Goal: Information Seeking & Learning: Check status

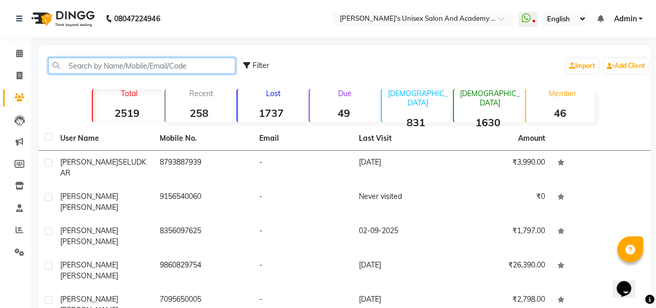
click at [89, 61] on input "text" at bounding box center [141, 66] width 187 height 16
click at [90, 67] on input "text" at bounding box center [141, 66] width 187 height 16
click at [126, 69] on input "text" at bounding box center [141, 66] width 187 height 16
click at [226, 61] on input "text" at bounding box center [141, 66] width 187 height 16
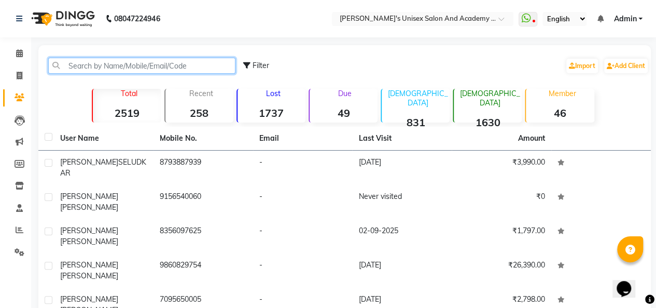
click at [226, 61] on input "text" at bounding box center [141, 66] width 187 height 16
click at [377, 83] on div "Filter Import Add Client Total 2519 Recent 258 Lost 1737 Due 49 [DEMOGRAPHIC_DA…" at bounding box center [344, 266] width 613 height 442
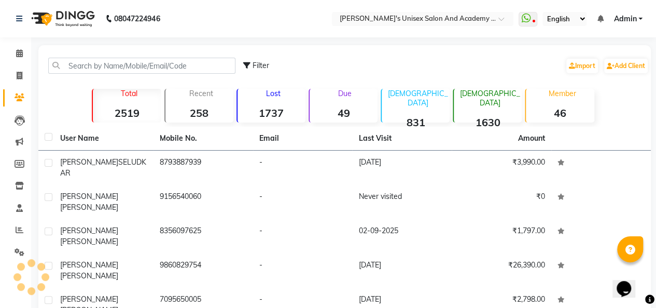
click at [375, 81] on div "Filter Import Add Client" at bounding box center [446, 65] width 406 height 33
click at [408, 48] on div "Filter Import Add Client Total 2519 Recent 258 Lost 1737 Due 49 [DEMOGRAPHIC_DA…" at bounding box center [344, 266] width 613 height 442
click at [409, 48] on div "Filter Import Add Client Total 2519 Recent 258 Lost 1737 Due 49 [DEMOGRAPHIC_DA…" at bounding box center [344, 266] width 613 height 442
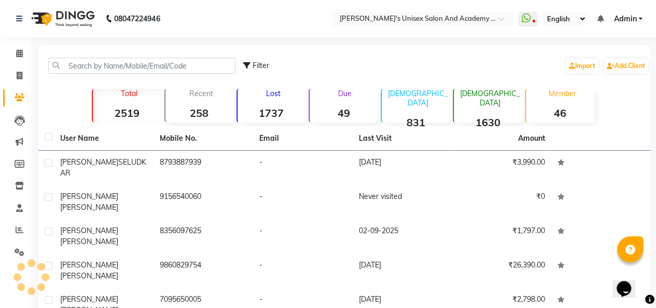
click at [409, 48] on div "Filter Import Add Client Total 2519 Recent 258 Lost 1737 Due 49 [DEMOGRAPHIC_DA…" at bounding box center [344, 266] width 613 height 442
click at [410, 48] on div "Filter Import Add Client Total 2519 Recent 258 Lost 1737 Due 49 [DEMOGRAPHIC_DA…" at bounding box center [344, 266] width 613 height 442
click at [647, 113] on div "Filter Import Add Client Total 2519 Recent 258 Lost 1737 Due 49 [DEMOGRAPHIC_DA…" at bounding box center [344, 266] width 613 height 442
click at [648, 113] on div "Filter Import Add Client Total 2519 Recent 258 Lost 1737 Due 49 [DEMOGRAPHIC_DA…" at bounding box center [344, 266] width 613 height 442
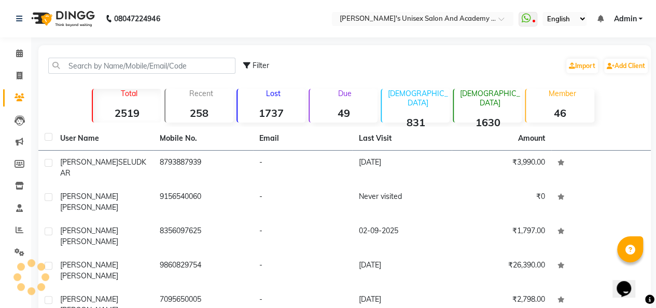
click at [648, 113] on div "Filter Import Add Client Total 2519 Recent 258 Lost 1737 Due 49 [DEMOGRAPHIC_DA…" at bounding box center [344, 266] width 613 height 442
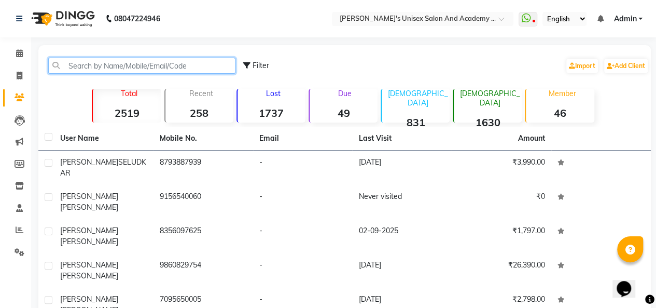
click at [77, 71] on input "text" at bounding box center [141, 66] width 187 height 16
paste input "919836631967"
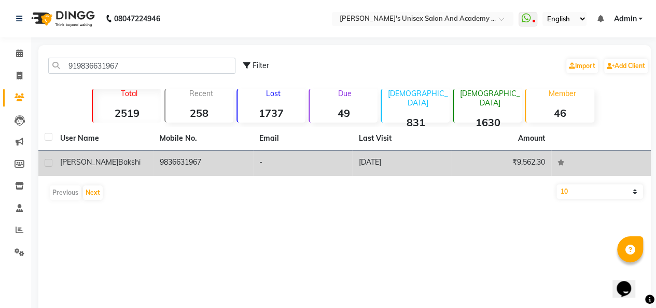
click at [168, 158] on td "9836631967" at bounding box center [204, 162] width 100 height 25
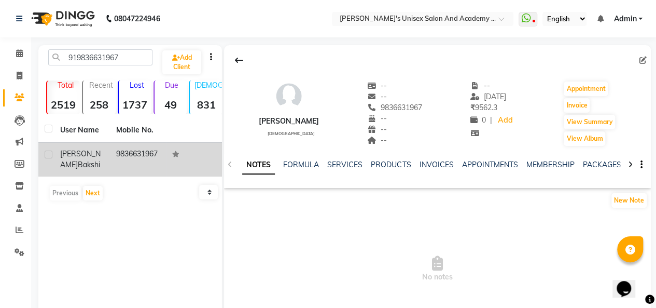
click at [75, 155] on span "[PERSON_NAME]" at bounding box center [80, 159] width 40 height 20
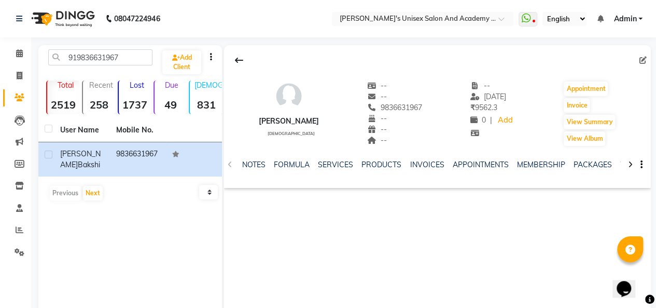
click at [426, 238] on div "[PERSON_NAME] [DEMOGRAPHIC_DATA] -- -- 9836631967 -- -- -- -- [DATE] ₹ 9562.3 0…" at bounding box center [437, 200] width 427 height 311
drag, startPoint x: 532, startPoint y: 113, endPoint x: 533, endPoint y: 20, distance: 92.9
click at [533, 20] on span at bounding box center [528, 19] width 19 height 15
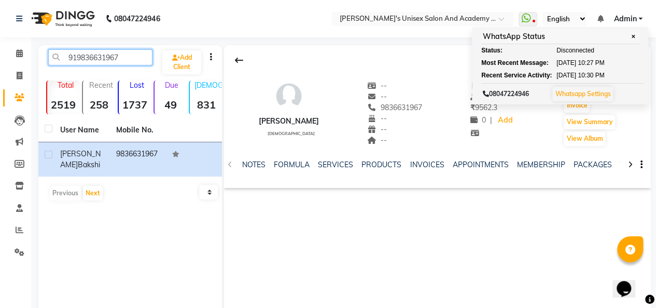
click at [124, 58] on input "919836631967" at bounding box center [100, 57] width 104 height 16
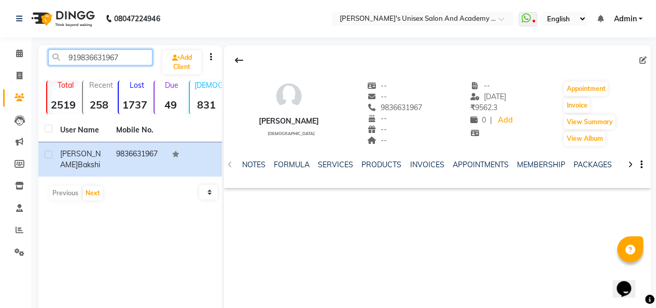
click at [126, 57] on input "919836631967" at bounding box center [100, 57] width 104 height 16
click at [140, 64] on input "919836631967" at bounding box center [100, 57] width 104 height 16
click at [338, 169] on div "SERVICES" at bounding box center [335, 164] width 35 height 11
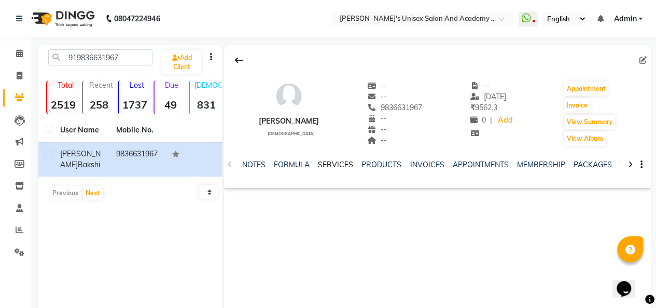
click at [329, 160] on link "SERVICES" at bounding box center [335, 164] width 35 height 9
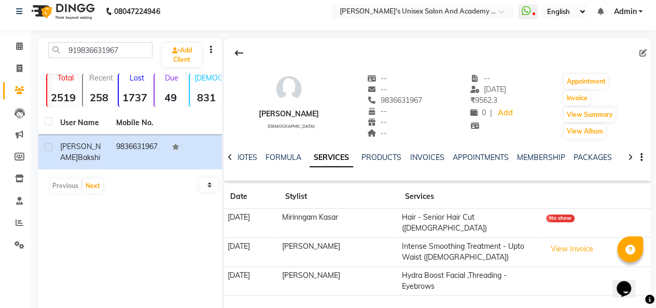
scroll to position [64, 0]
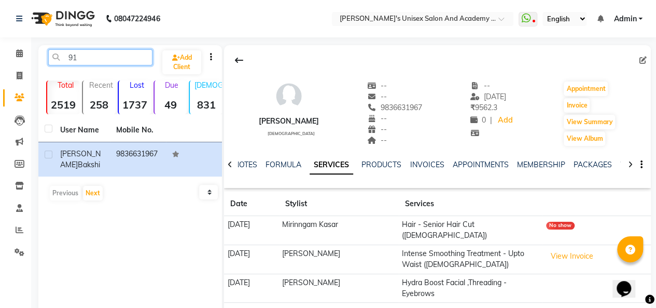
type input "9"
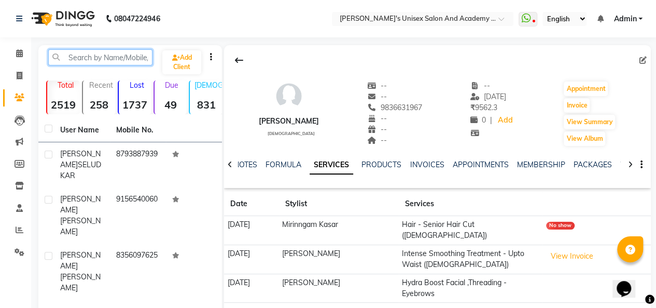
paste input "918007237788"
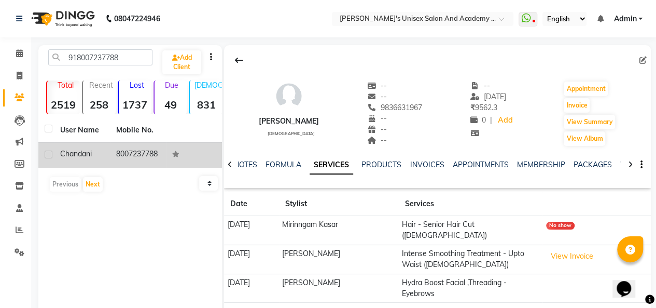
click at [122, 153] on td "8007237788" at bounding box center [138, 154] width 56 height 25
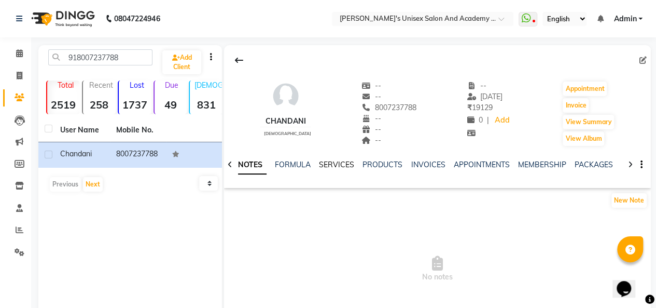
click at [331, 162] on link "SERVICES" at bounding box center [336, 164] width 35 height 9
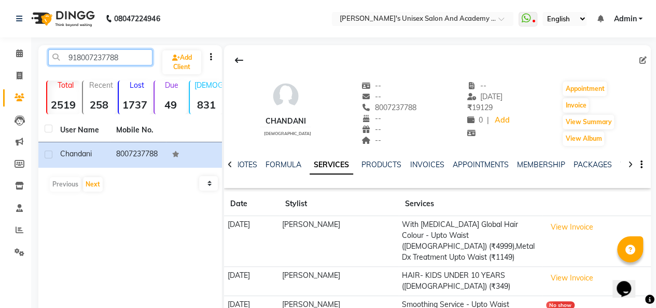
click at [133, 59] on input "918007237788" at bounding box center [100, 57] width 104 height 16
type input "9"
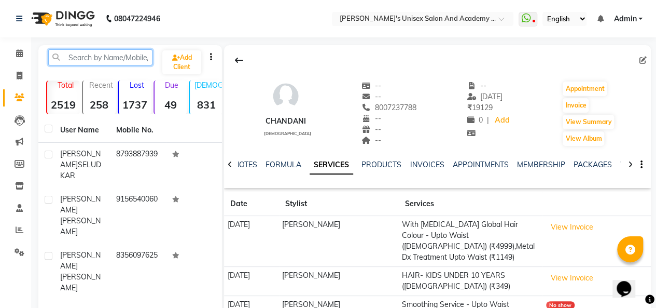
paste input "918447023946"
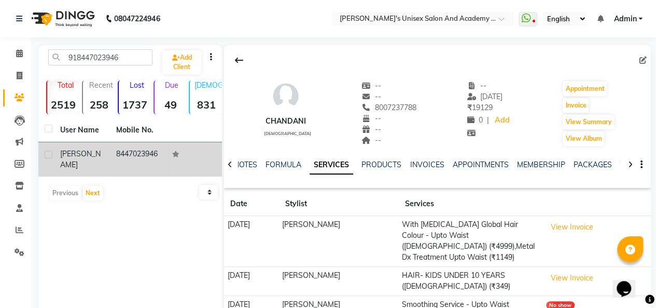
click at [141, 157] on td "8447023946" at bounding box center [138, 159] width 56 height 34
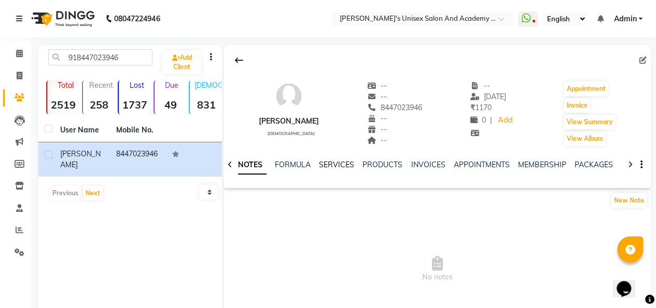
click at [351, 166] on link "SERVICES" at bounding box center [336, 164] width 35 height 9
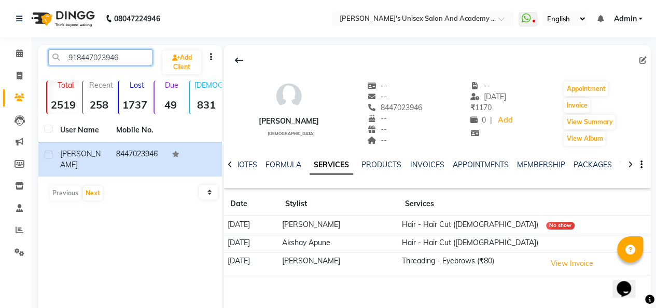
click at [134, 58] on input "918447023946" at bounding box center [100, 57] width 104 height 16
type input "9"
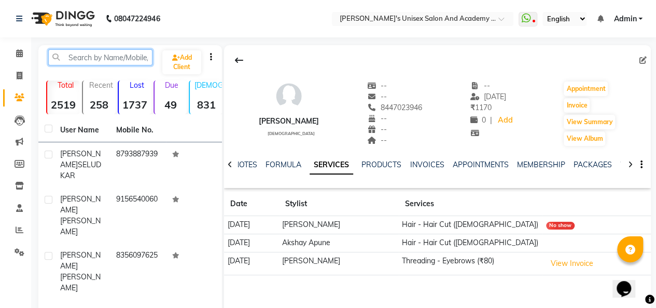
paste input "917999447552"
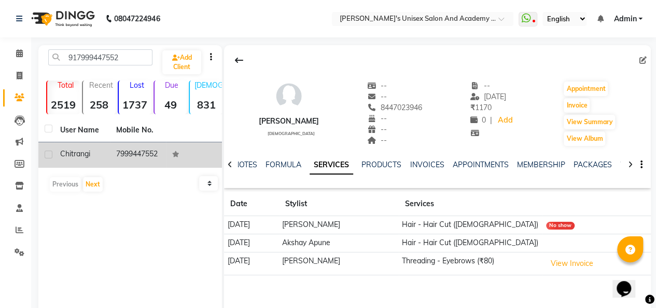
click at [95, 153] on div "chitrangi" at bounding box center [82, 153] width 44 height 11
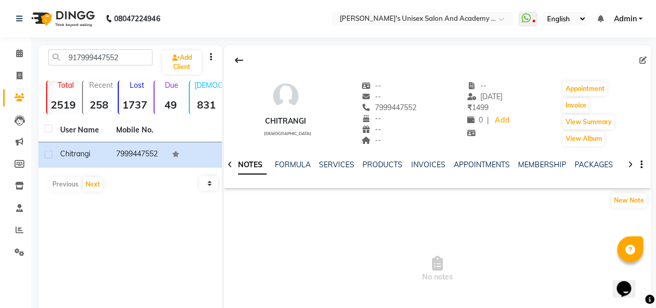
click at [328, 171] on div "NOTES FORMULA SERVICES PRODUCTS INVOICES APPOINTMENTS MEMBERSHIP PACKAGES VOUCH…" at bounding box center [425, 168] width 366 height 19
click at [328, 169] on div "SERVICES" at bounding box center [336, 164] width 35 height 11
click at [329, 162] on link "SERVICES" at bounding box center [336, 164] width 35 height 9
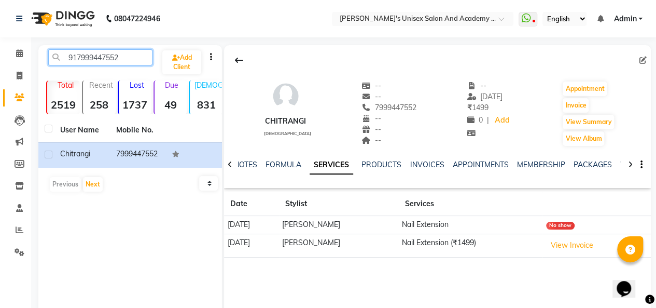
click at [125, 56] on input "917999447552" at bounding box center [100, 57] width 104 height 16
type input "9"
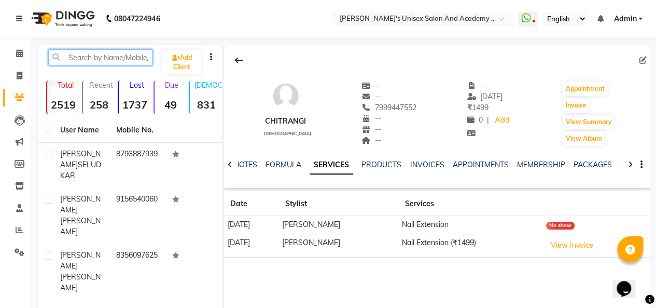
paste input "917907655083"
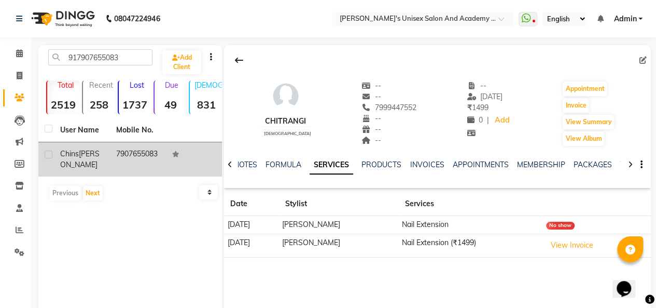
click at [127, 159] on td "7907655083" at bounding box center [138, 159] width 56 height 34
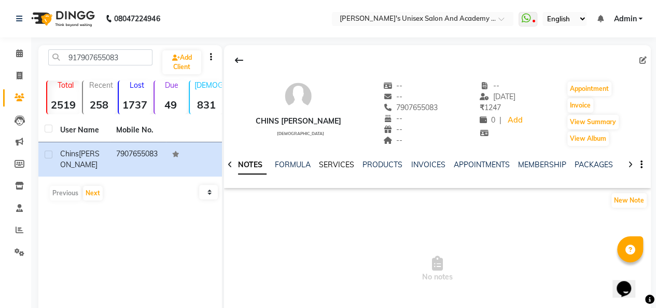
click at [339, 163] on link "SERVICES" at bounding box center [336, 164] width 35 height 9
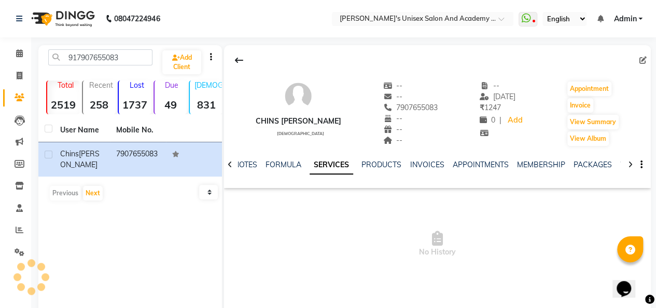
click at [339, 163] on link "SERVICES" at bounding box center [332, 165] width 44 height 19
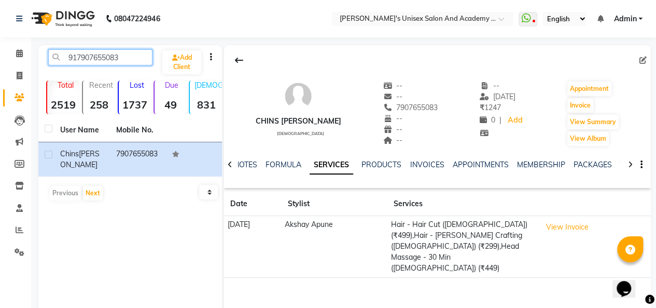
click at [119, 60] on input "917907655083" at bounding box center [100, 57] width 104 height 16
type input "9"
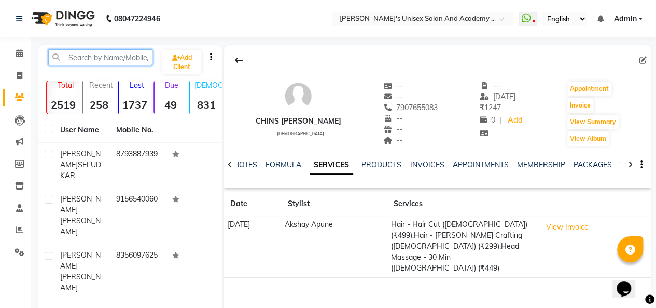
paste input "917756958248"
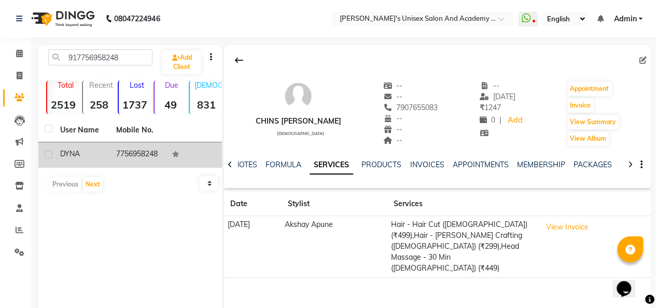
click at [102, 152] on div "DYNA" at bounding box center [82, 153] width 44 height 11
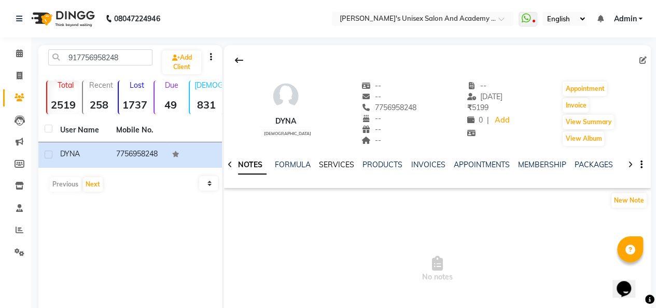
click at [333, 168] on link "SERVICES" at bounding box center [336, 164] width 35 height 9
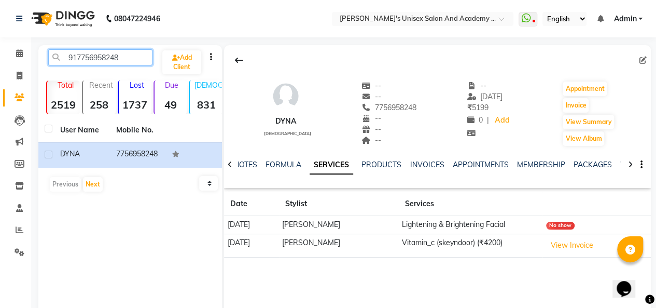
click at [147, 58] on input "917756958248" at bounding box center [100, 57] width 104 height 16
type input "9"
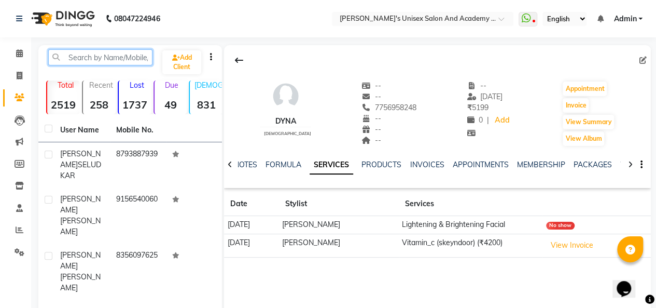
paste input "919890565140"
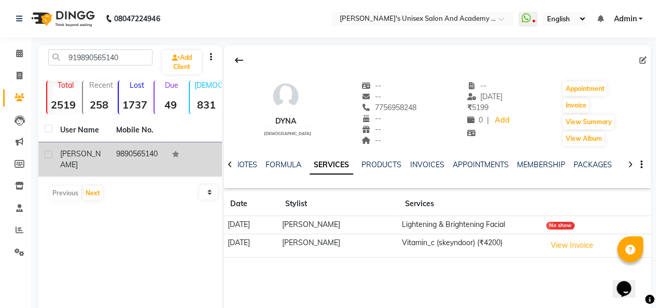
click at [97, 145] on td "[PERSON_NAME]" at bounding box center [82, 159] width 56 height 34
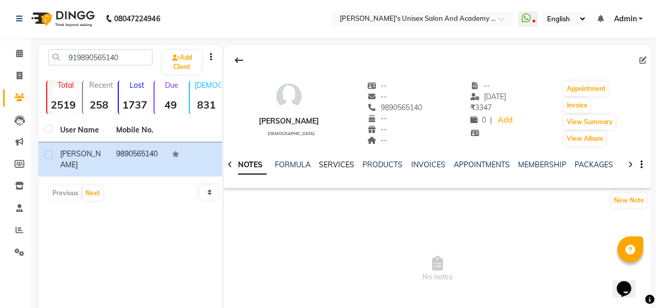
click at [339, 163] on link "SERVICES" at bounding box center [336, 164] width 35 height 9
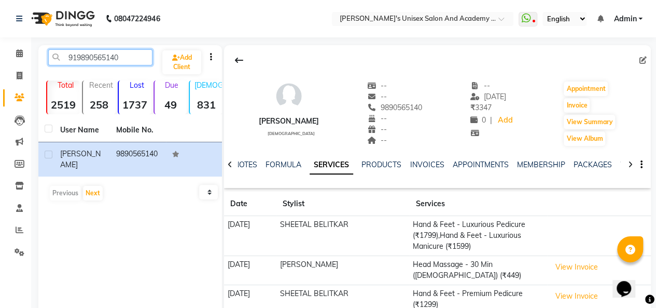
click at [135, 61] on input "919890565140" at bounding box center [100, 57] width 104 height 16
type input "9"
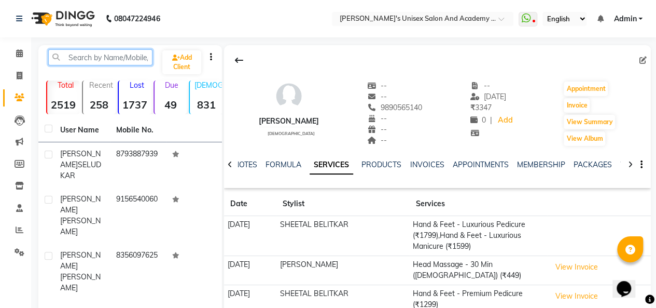
paste input "919028661954"
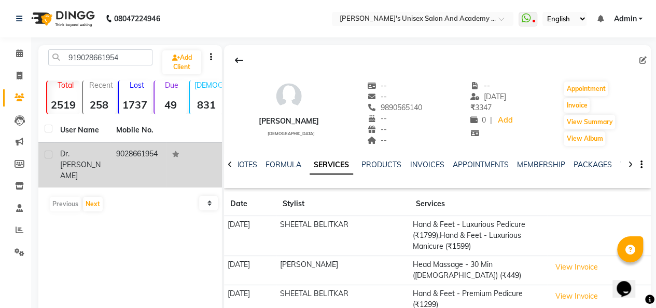
click at [136, 157] on td "9028661954" at bounding box center [138, 164] width 56 height 45
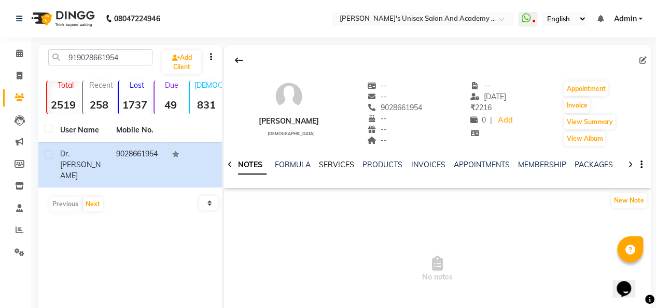
click at [330, 167] on link "SERVICES" at bounding box center [336, 164] width 35 height 9
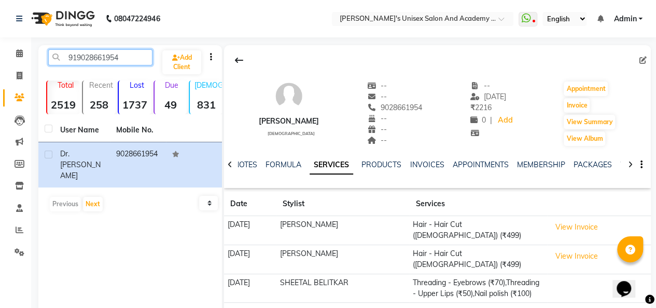
click at [135, 58] on input "919028661954" at bounding box center [100, 57] width 104 height 16
type input "9"
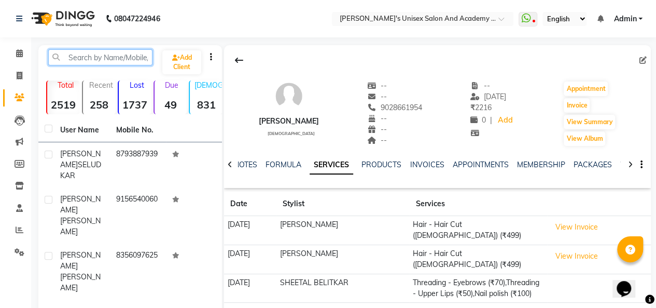
paste input "918169742034"
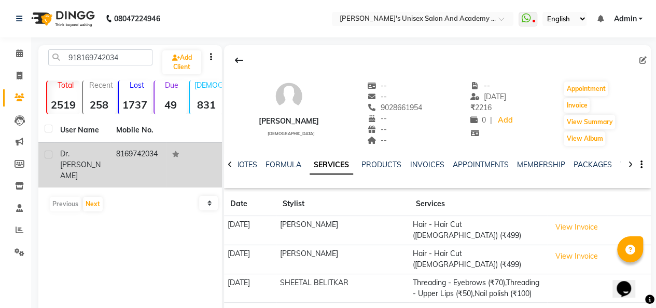
click at [164, 157] on td "8169742034" at bounding box center [138, 164] width 56 height 45
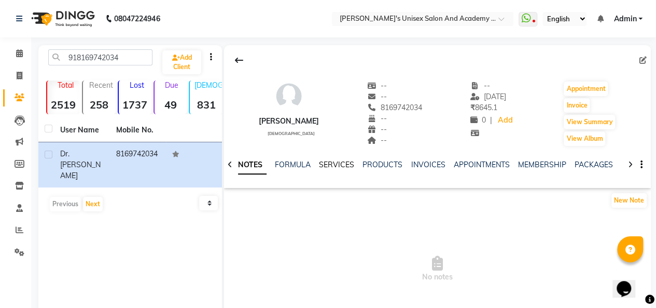
click at [329, 166] on link "SERVICES" at bounding box center [336, 164] width 35 height 9
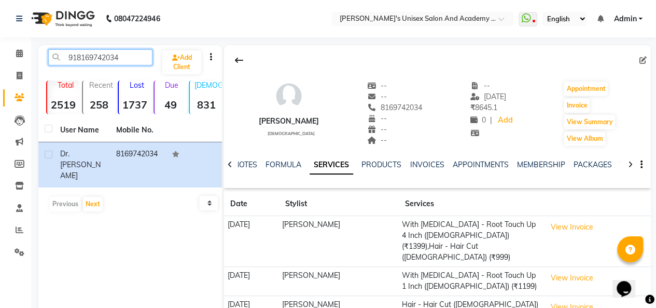
click at [133, 55] on input "918169742034" at bounding box center [100, 57] width 104 height 16
type input "9"
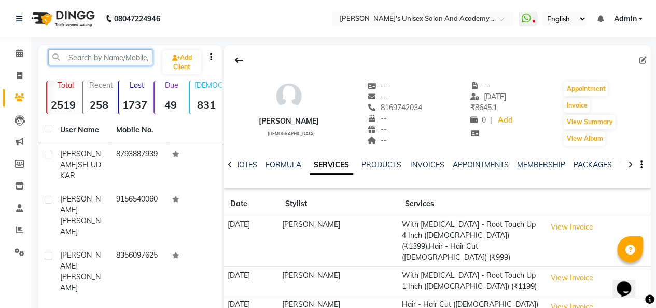
paste input "917507498822"
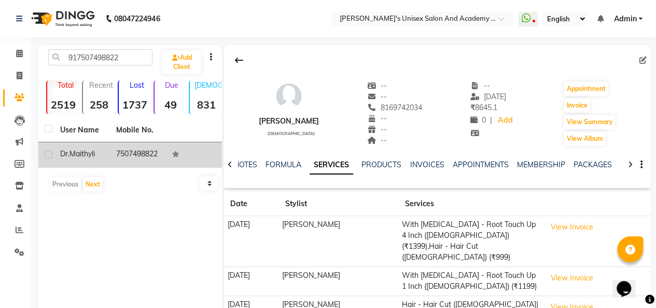
click at [109, 167] on td "Dr .maithyli" at bounding box center [82, 154] width 56 height 25
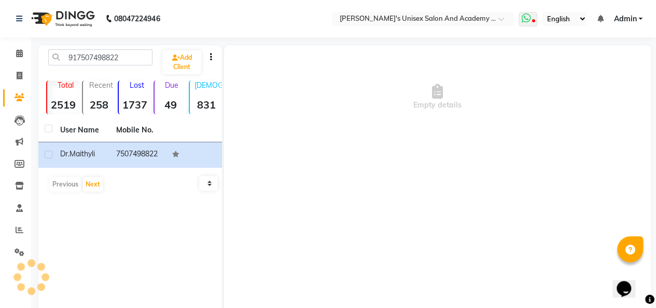
click at [533, 23] on icon at bounding box center [533, 21] width 3 height 5
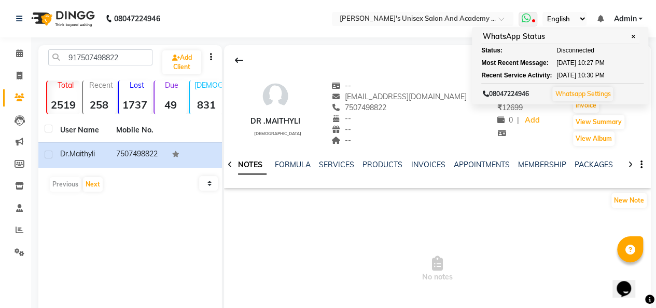
click at [535, 21] on icon at bounding box center [533, 21] width 3 height 5
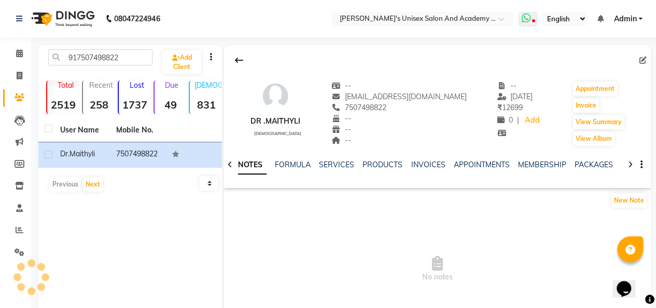
click at [535, 20] on icon at bounding box center [533, 21] width 3 height 5
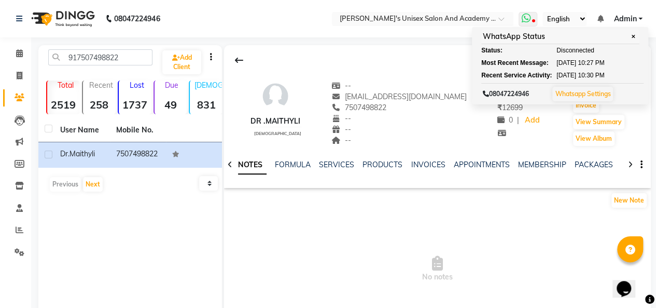
click at [535, 20] on icon at bounding box center [533, 21] width 3 height 5
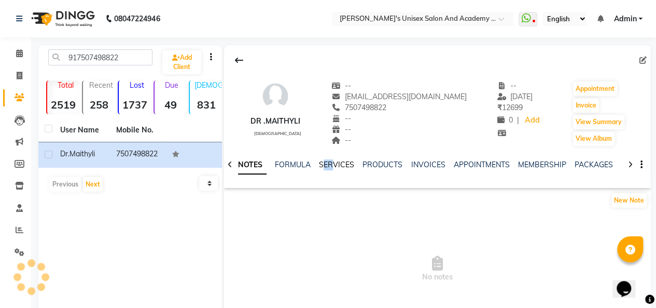
click at [333, 161] on div "NOTES FORMULA SERVICES PRODUCTS INVOICES APPOINTMENTS MEMBERSHIP PACKAGES VOUCH…" at bounding box center [437, 165] width 427 height 36
click at [339, 165] on link "SERVICES" at bounding box center [336, 164] width 35 height 9
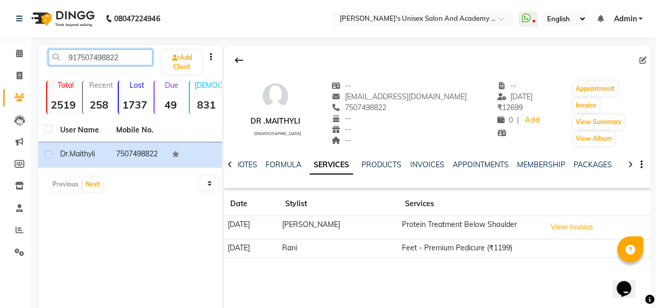
click at [126, 62] on input "917507498822" at bounding box center [100, 57] width 104 height 16
type input "9"
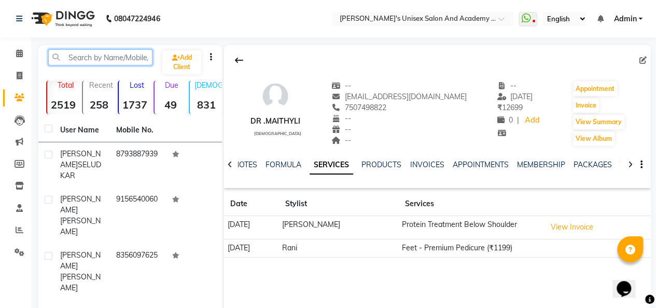
paste input "917249208765"
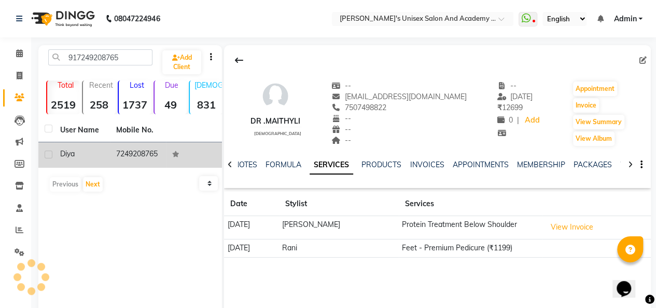
click at [127, 157] on td "7249208765" at bounding box center [138, 154] width 56 height 25
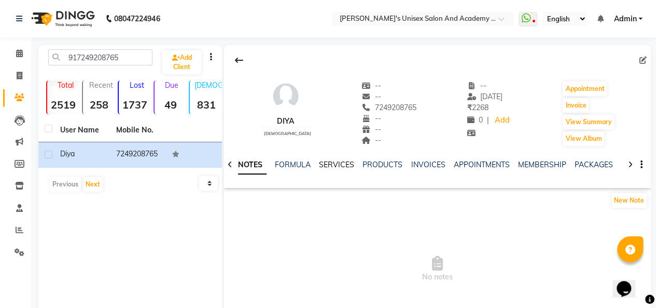
click at [339, 168] on div "SERVICES" at bounding box center [336, 164] width 35 height 11
click at [345, 161] on link "SERVICES" at bounding box center [336, 164] width 35 height 9
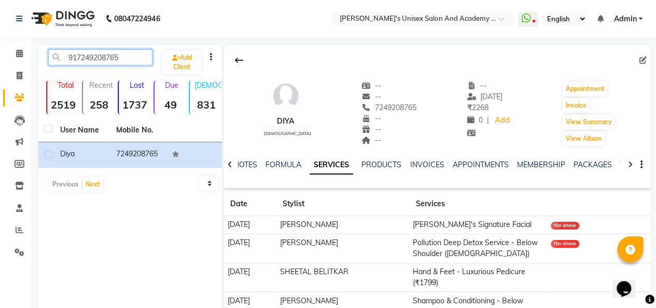
click at [133, 56] on input "917249208765" at bounding box center [100, 57] width 104 height 16
type input "9"
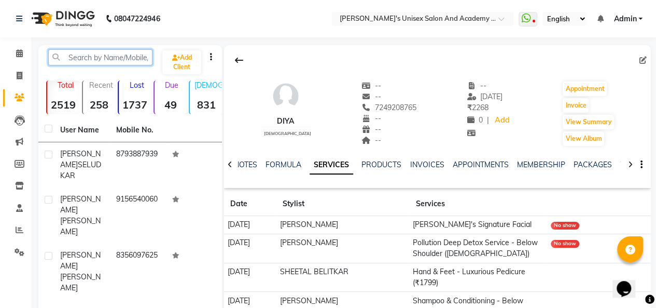
paste input "919769405080"
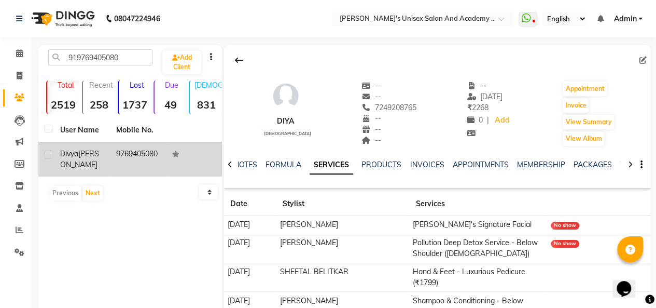
click at [96, 162] on div "[PERSON_NAME]" at bounding box center [82, 159] width 44 height 22
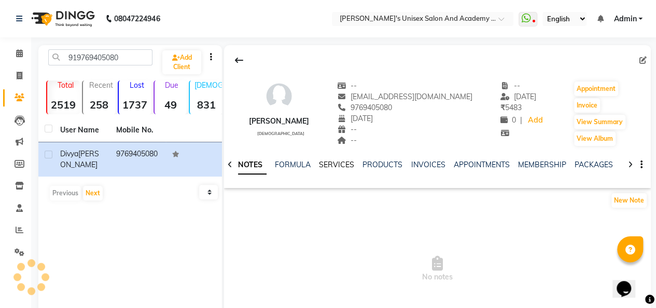
click at [337, 166] on link "SERVICES" at bounding box center [336, 164] width 35 height 9
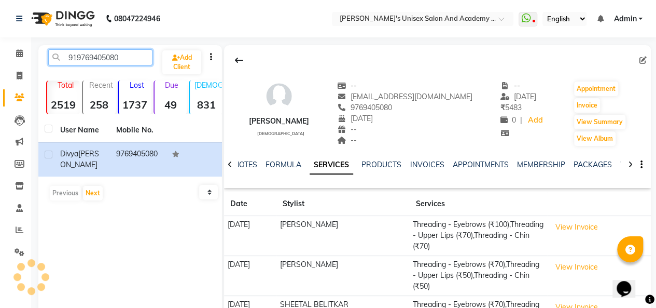
click at [140, 58] on input "919769405080" at bounding box center [100, 57] width 104 height 16
type input "9"
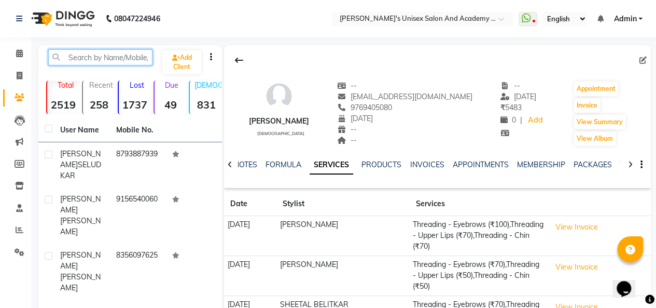
paste input "917528906980"
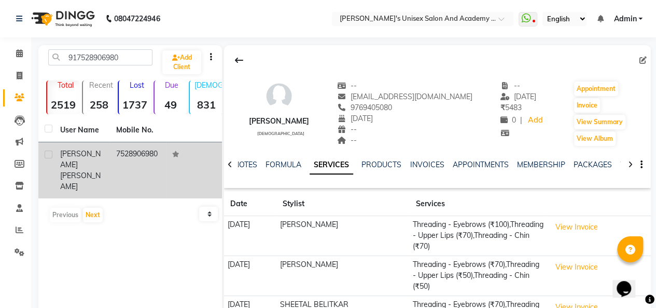
click at [81, 158] on div "[PERSON_NAME]" at bounding box center [82, 170] width 44 height 44
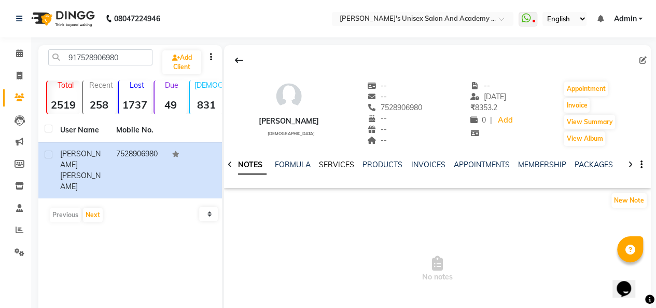
click at [333, 165] on link "SERVICES" at bounding box center [336, 164] width 35 height 9
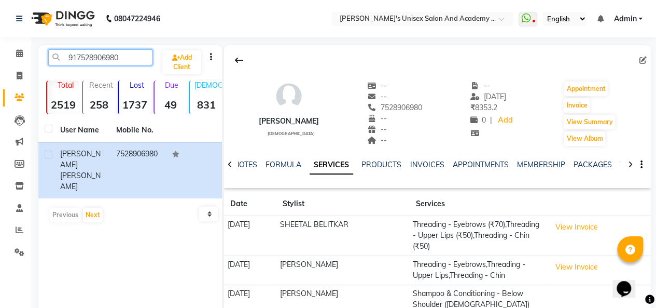
click at [139, 56] on input "917528906980" at bounding box center [100, 57] width 104 height 16
type input "9"
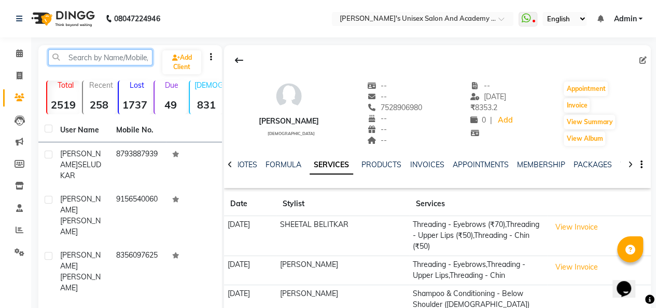
paste input "918806559271"
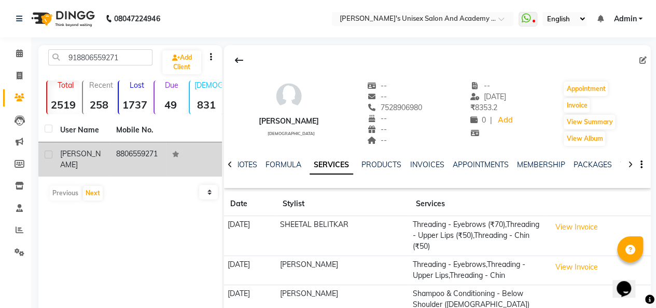
click at [125, 144] on td "8806559271" at bounding box center [138, 159] width 56 height 34
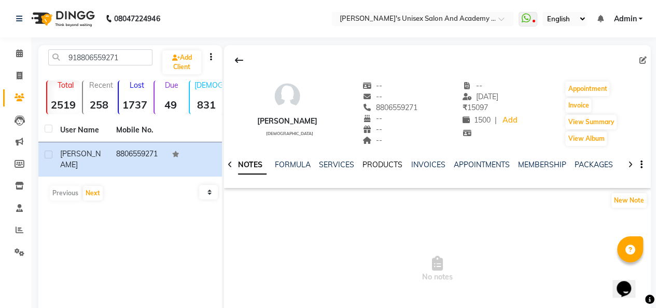
click at [371, 160] on link "PRODUCTS" at bounding box center [383, 164] width 40 height 9
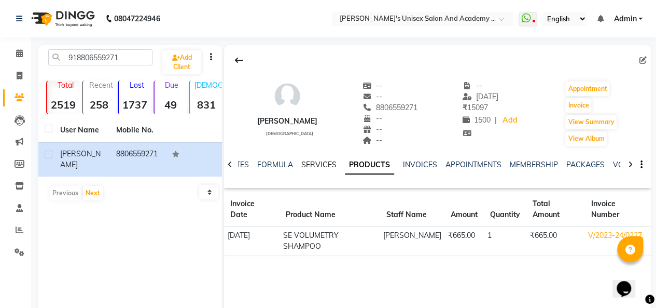
click at [314, 165] on link "SERVICES" at bounding box center [319, 164] width 35 height 9
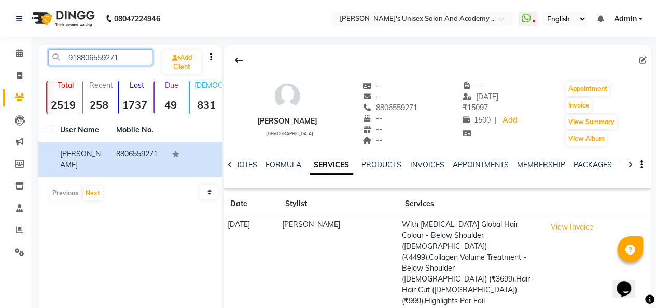
click at [129, 56] on input "918806559271" at bounding box center [100, 57] width 104 height 16
type input "9"
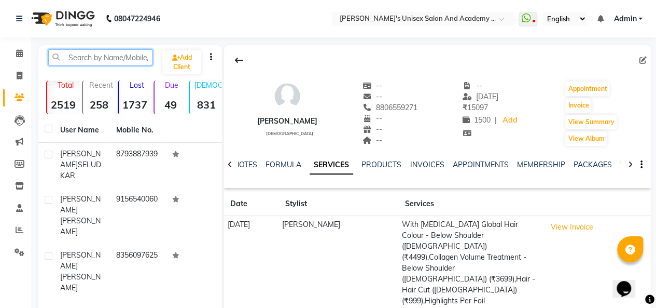
paste input "919823782858"
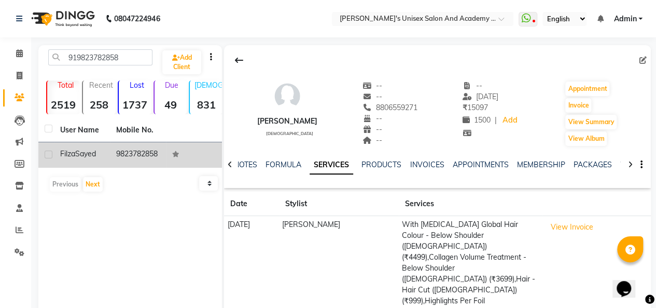
click at [107, 158] on td "[PERSON_NAME]" at bounding box center [82, 154] width 56 height 25
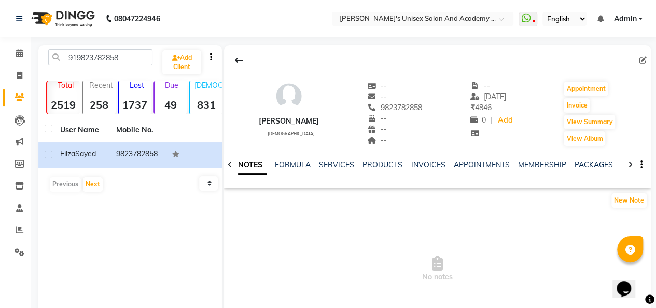
click at [313, 163] on ul "NOTES FORMULA SERVICES PRODUCTS INVOICES APPOINTMENTS MEMBERSHIP PACKAGES VOUCH…" at bounding box center [563, 164] width 659 height 11
click at [323, 163] on link "SERVICES" at bounding box center [336, 164] width 35 height 9
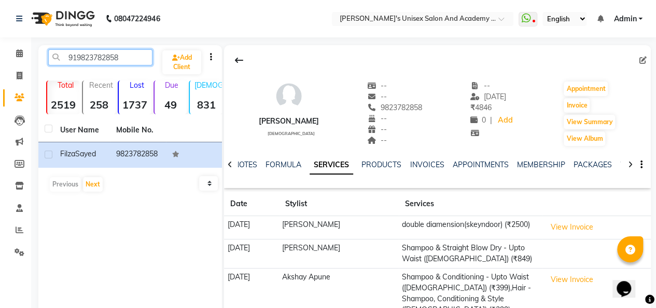
click at [124, 58] on input "919823782858" at bounding box center [100, 57] width 104 height 16
type input "9"
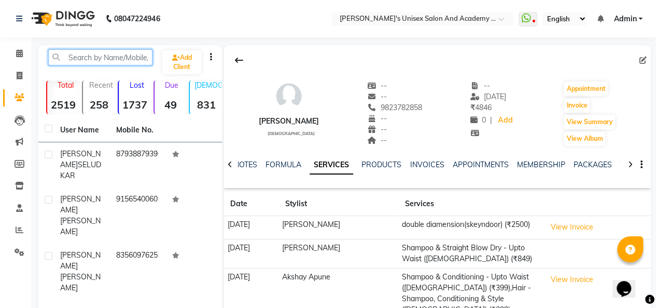
paste input "918980012899"
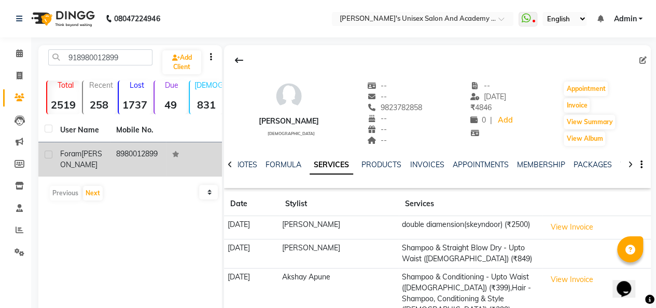
click at [133, 152] on td "8980012899" at bounding box center [138, 159] width 56 height 34
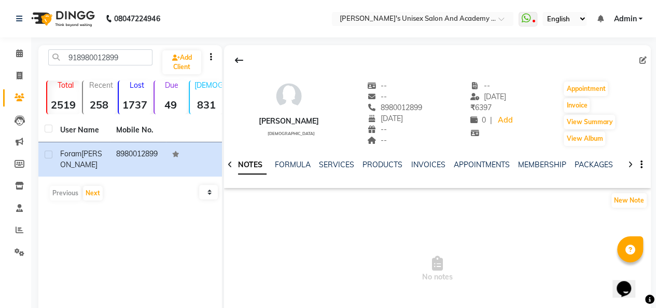
click at [339, 159] on div "SERVICES" at bounding box center [336, 164] width 35 height 11
click at [337, 166] on link "SERVICES" at bounding box center [336, 164] width 35 height 9
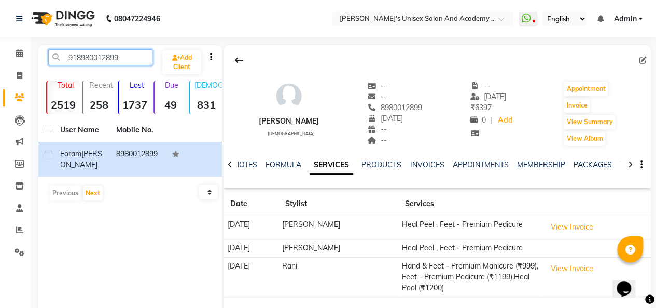
click at [129, 60] on input "918980012899" at bounding box center [100, 57] width 104 height 16
type input "9"
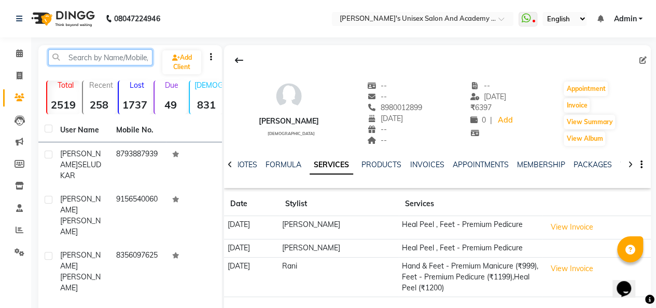
paste input "919860133545"
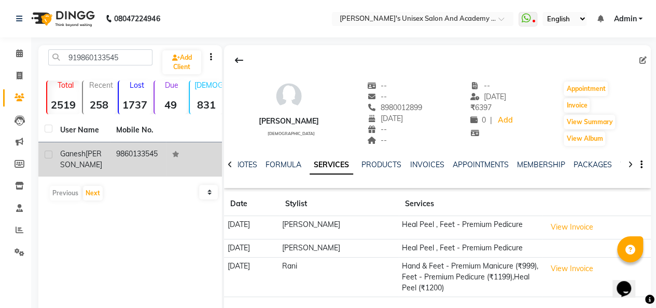
click at [80, 161] on span "[PERSON_NAME]" at bounding box center [81, 159] width 42 height 20
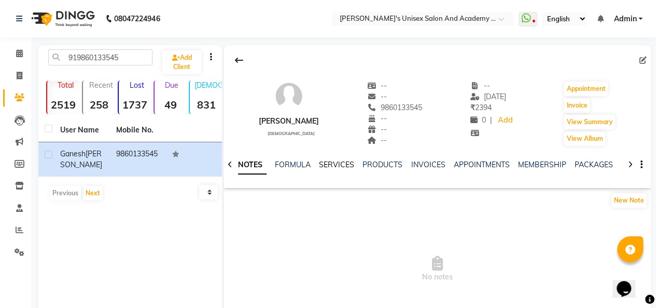
click at [336, 161] on link "SERVICES" at bounding box center [336, 164] width 35 height 9
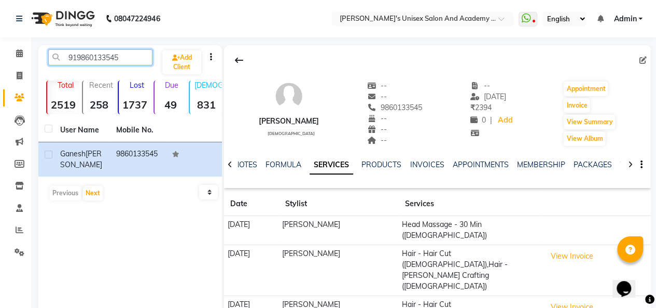
click at [134, 53] on input "919860133545" at bounding box center [100, 57] width 104 height 16
click at [132, 59] on input "919860133545" at bounding box center [100, 57] width 104 height 16
type input "9"
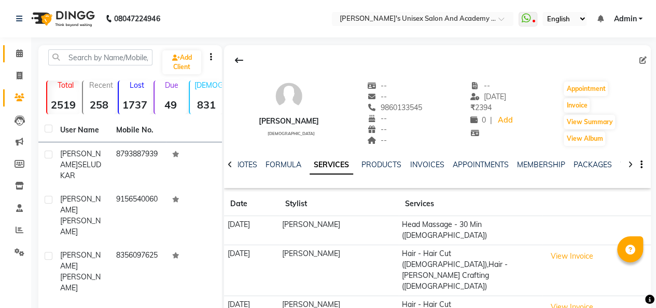
click at [20, 49] on span at bounding box center [19, 54] width 18 height 12
click at [18, 54] on icon at bounding box center [19, 53] width 7 height 8
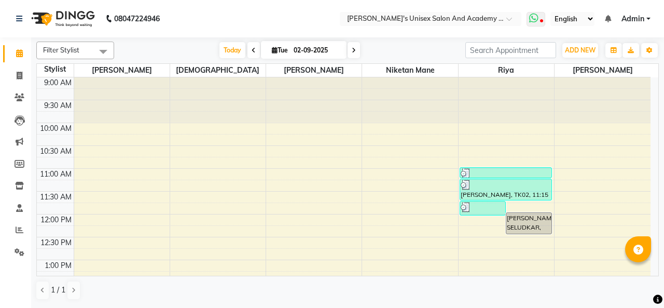
click at [541, 20] on icon at bounding box center [541, 21] width 3 height 5
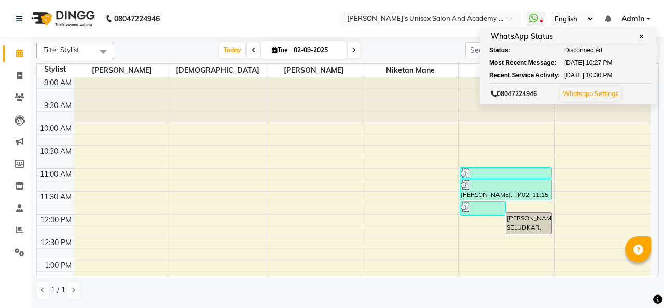
click at [645, 34] on span "✕" at bounding box center [641, 37] width 9 height 8
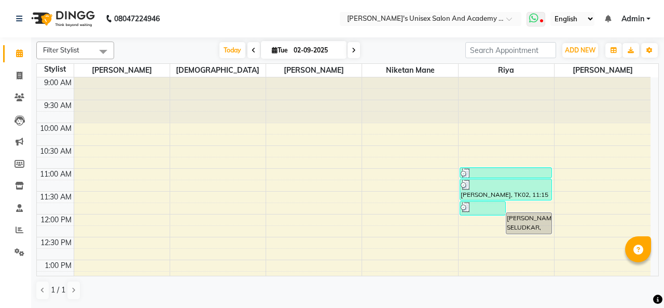
click at [542, 23] on icon at bounding box center [541, 21] width 3 height 5
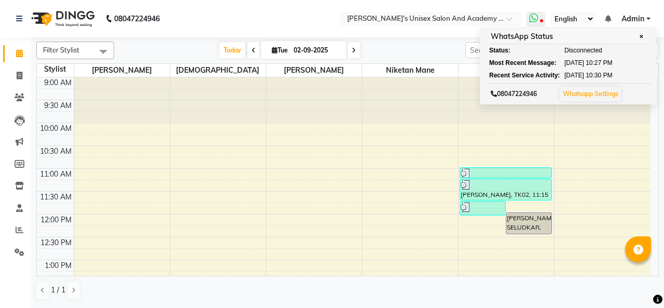
click at [643, 36] on span "✕" at bounding box center [641, 37] width 9 height 8
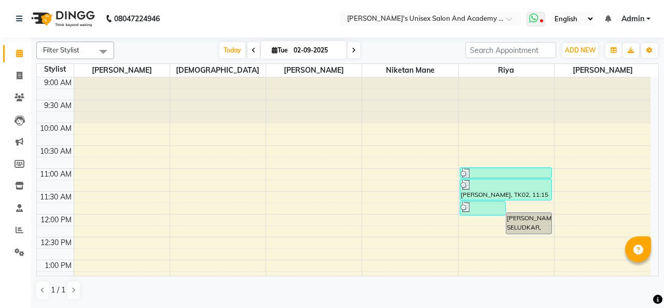
click at [540, 21] on span at bounding box center [536, 19] width 19 height 15
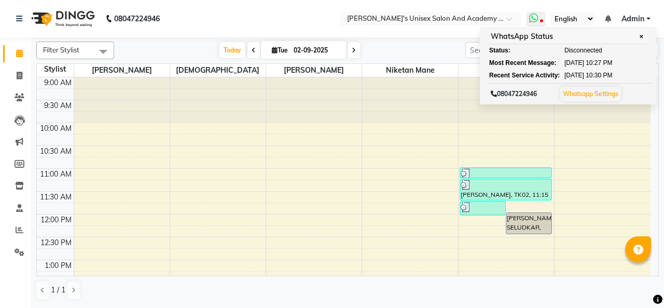
click at [645, 36] on span "✕" at bounding box center [641, 37] width 9 height 8
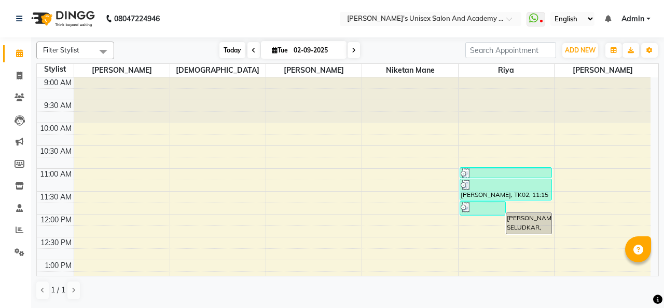
click at [231, 51] on span "Today" at bounding box center [233, 50] width 26 height 16
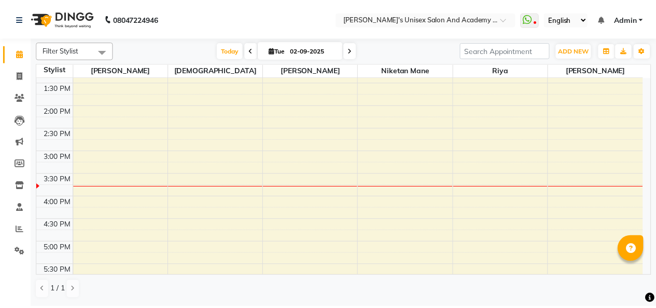
scroll to position [208, 0]
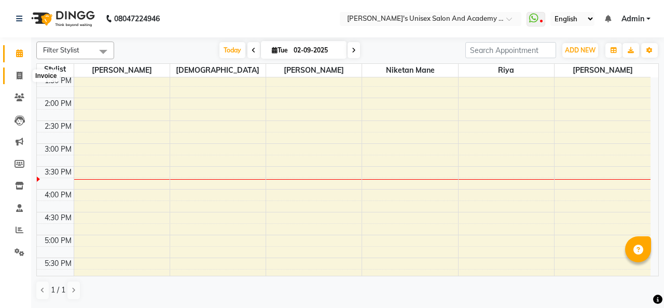
click at [15, 75] on span at bounding box center [19, 76] width 18 height 12
select select "service"
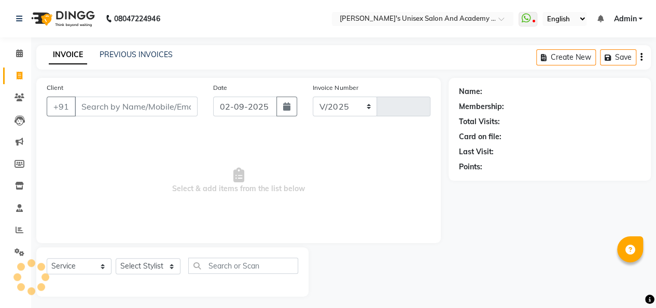
select select "665"
type input "0924"
click at [20, 98] on icon at bounding box center [20, 97] width 10 height 8
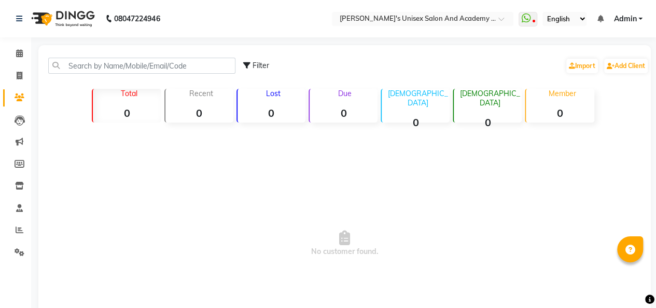
click at [19, 98] on icon at bounding box center [20, 97] width 10 height 8
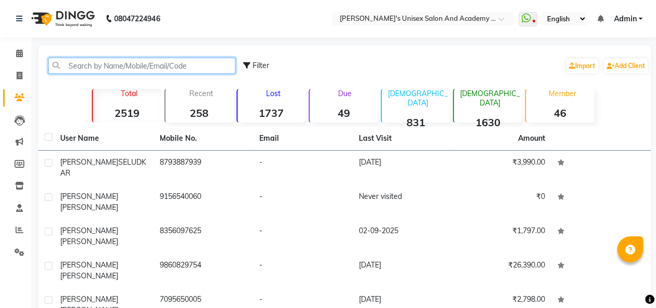
click at [75, 64] on input "text" at bounding box center [141, 66] width 187 height 16
paste input "918698121285"
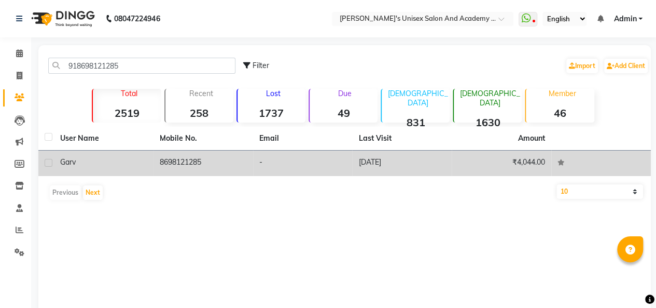
click at [147, 153] on td "Garv" at bounding box center [104, 162] width 100 height 25
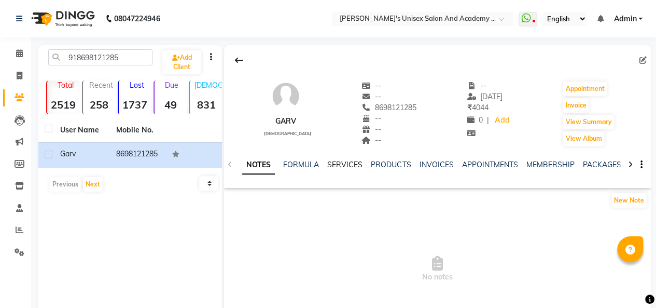
click at [340, 165] on link "SERVICES" at bounding box center [344, 164] width 35 height 9
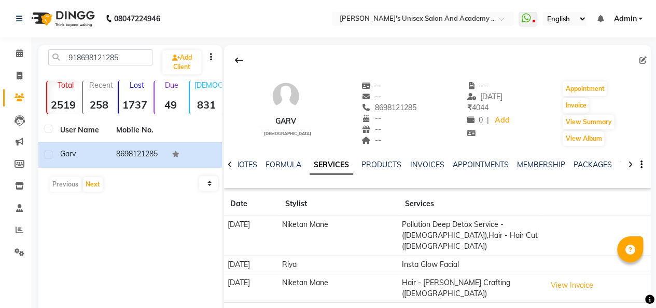
scroll to position [52, 0]
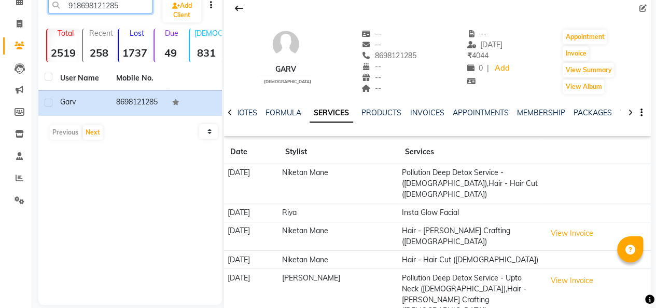
click at [133, 7] on input "918698121285" at bounding box center [100, 5] width 104 height 16
click at [134, 5] on input "918698121285" at bounding box center [100, 5] width 104 height 16
click at [126, 5] on input "918698121285" at bounding box center [100, 5] width 104 height 16
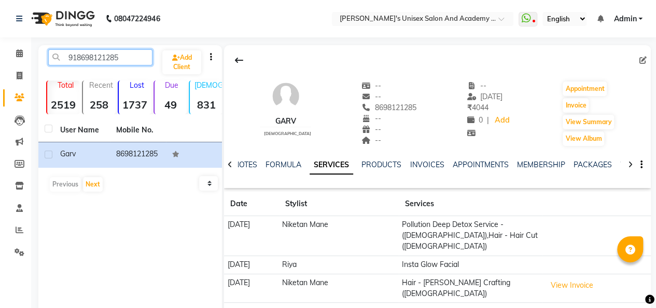
click at [122, 55] on input "918698121285" at bounding box center [100, 57] width 104 height 16
type input "9"
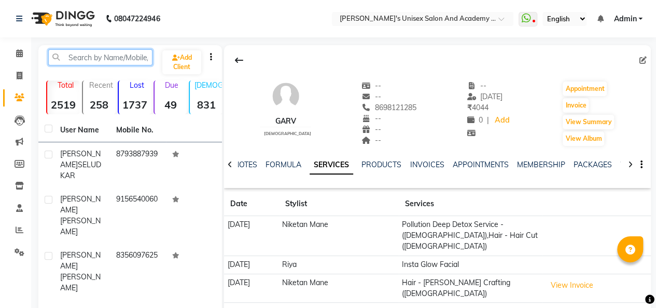
paste input "919860318511"
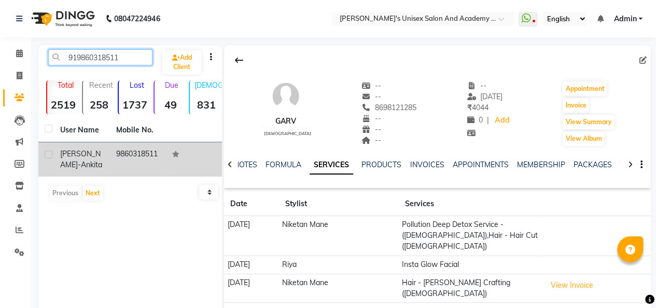
type input "919860318511"
click at [89, 160] on span "Ankita" at bounding box center [91, 164] width 21 height 9
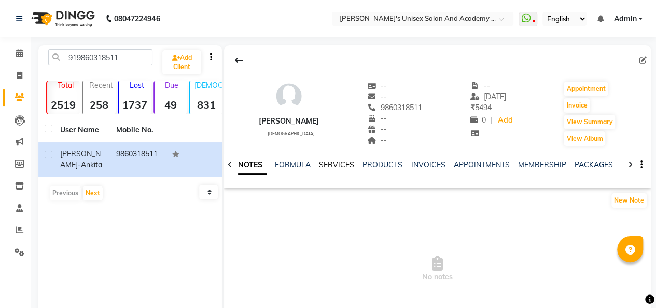
click at [345, 167] on link "SERVICES" at bounding box center [336, 164] width 35 height 9
